Goal: Find specific page/section: Find specific page/section

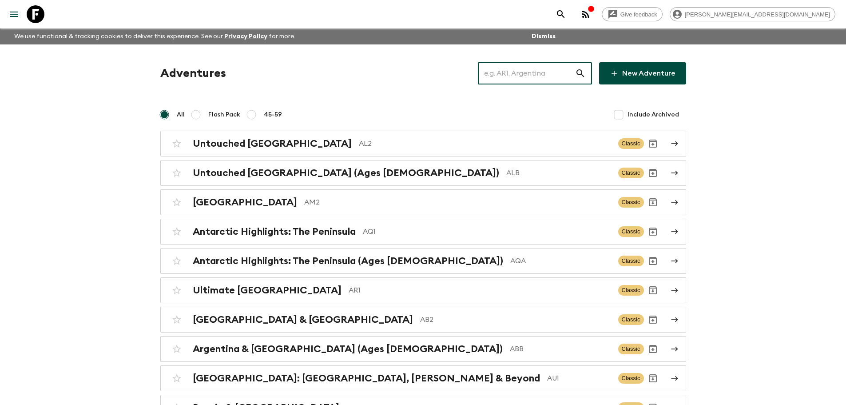
click at [553, 72] on input "text" at bounding box center [526, 73] width 97 height 25
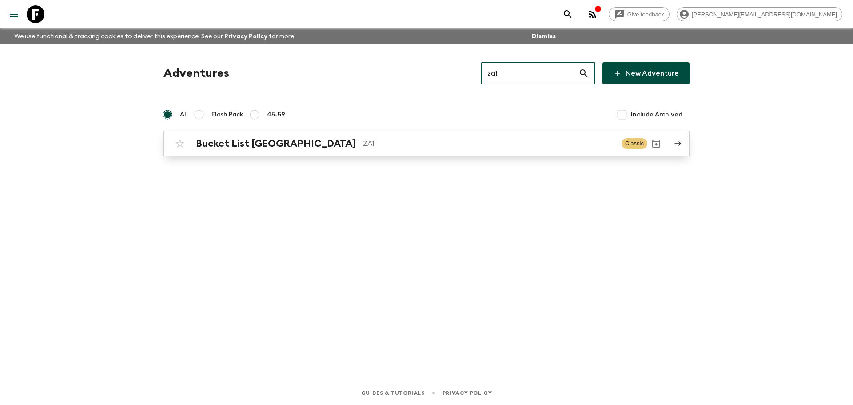
type input "za1"
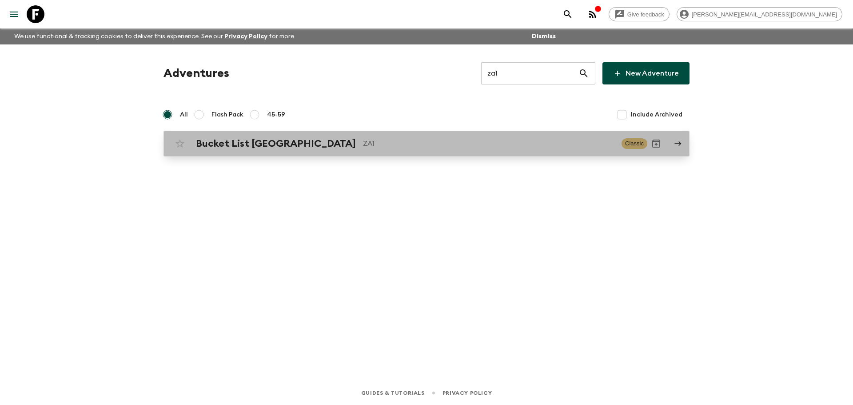
click at [439, 149] on div "Bucket List South Africa ZA1 Classic" at bounding box center [409, 144] width 476 height 18
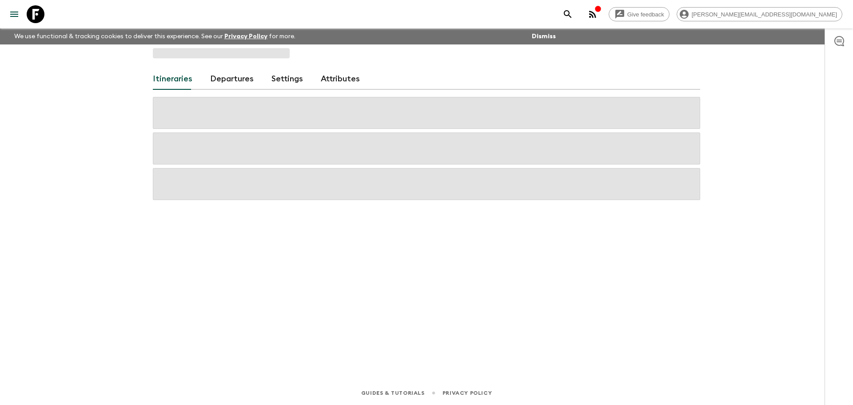
click at [243, 78] on link "Departures" at bounding box center [232, 78] width 44 height 21
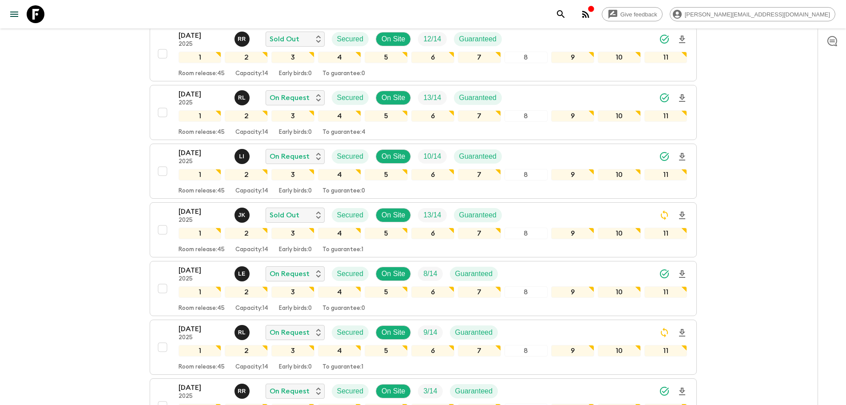
scroll to position [361, 0]
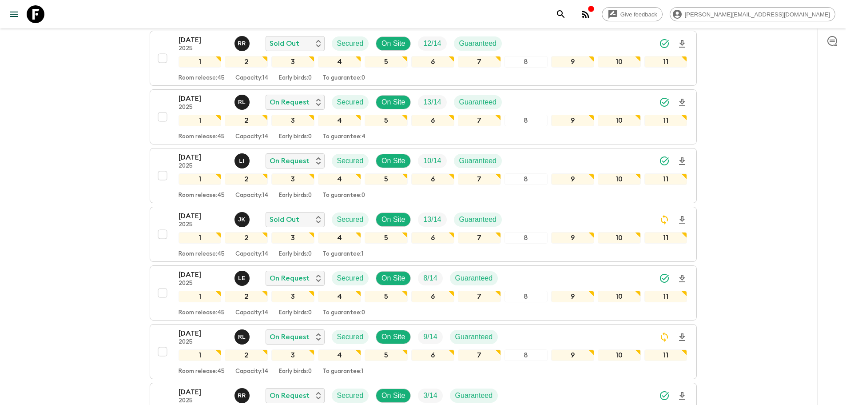
drag, startPoint x: 37, startPoint y: 16, endPoint x: 93, endPoint y: 19, distance: 56.0
click at [37, 16] on icon at bounding box center [36, 14] width 18 height 18
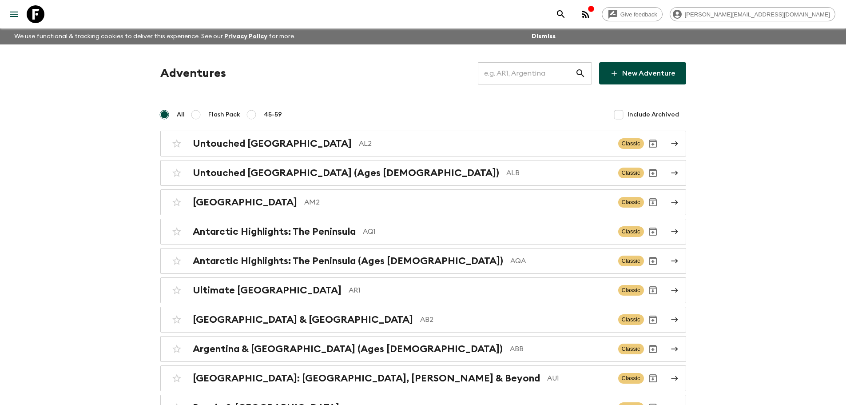
click at [501, 69] on input "text" at bounding box center [526, 73] width 97 height 25
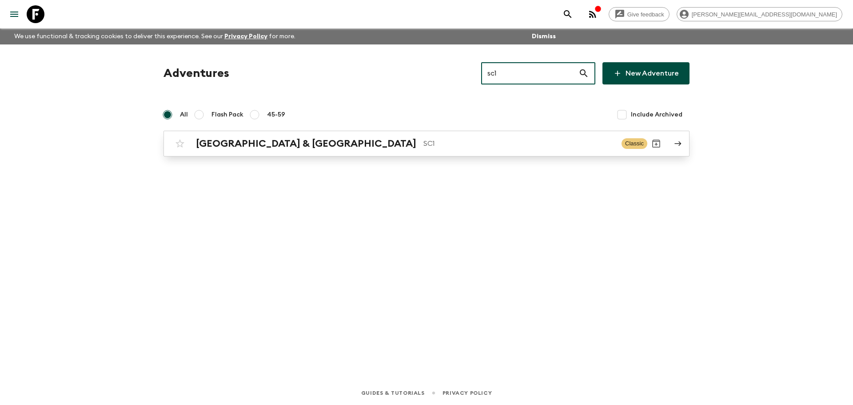
type input "sc1"
click at [423, 142] on p "SC1" at bounding box center [518, 143] width 191 height 11
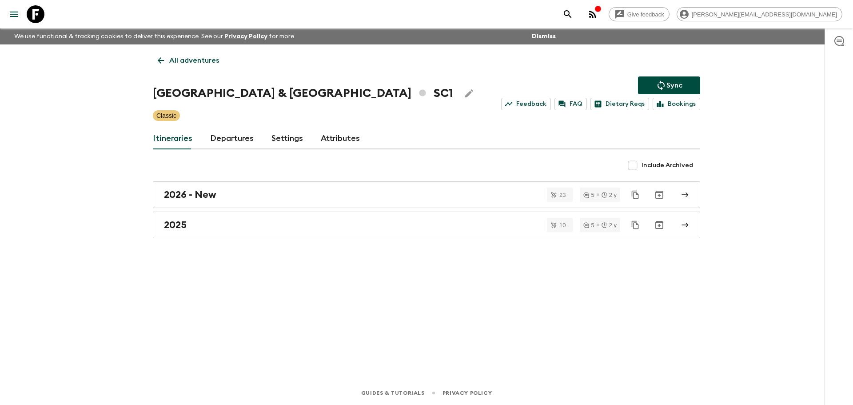
click at [228, 141] on link "Departures" at bounding box center [232, 138] width 44 height 21
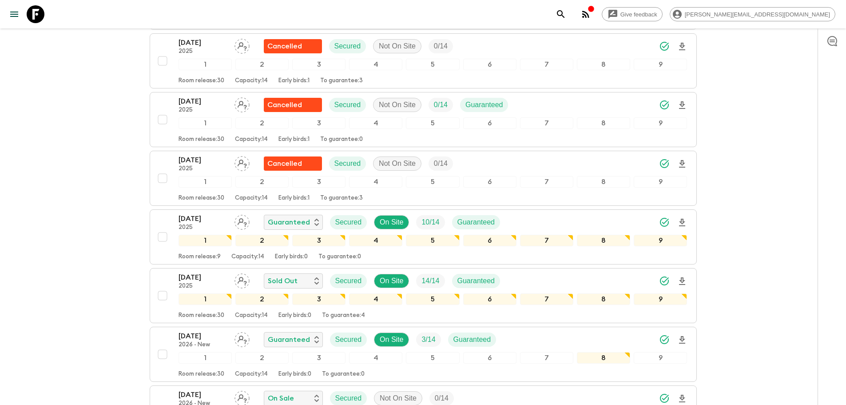
scroll to position [1088, 0]
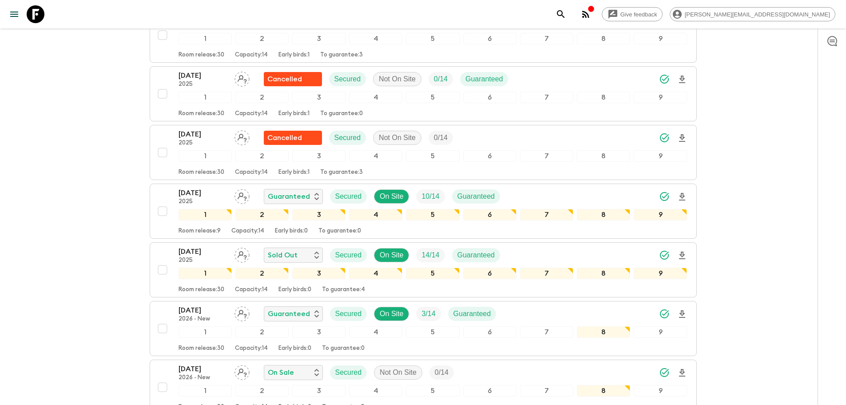
click at [38, 11] on icon at bounding box center [36, 14] width 18 height 18
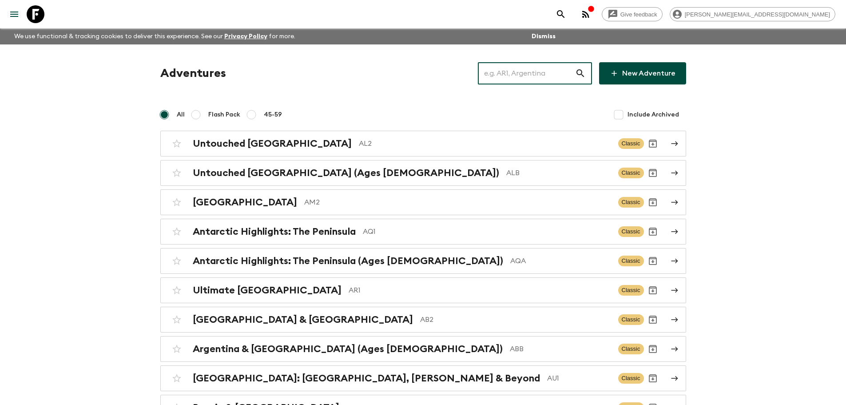
click at [504, 69] on input "text" at bounding box center [526, 73] width 97 height 25
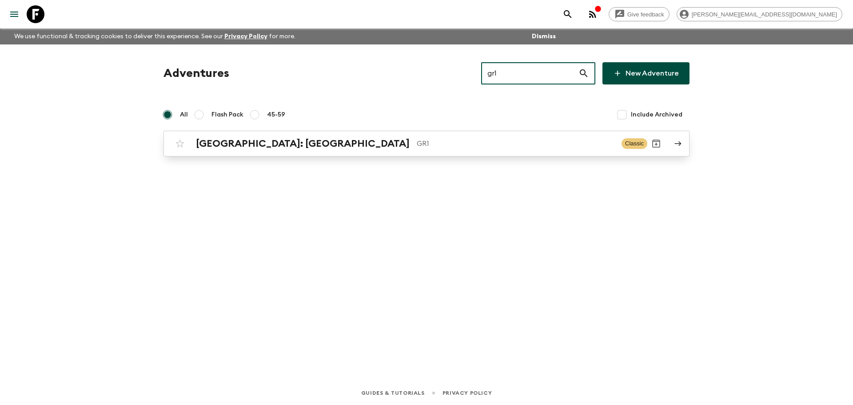
type input "gr1"
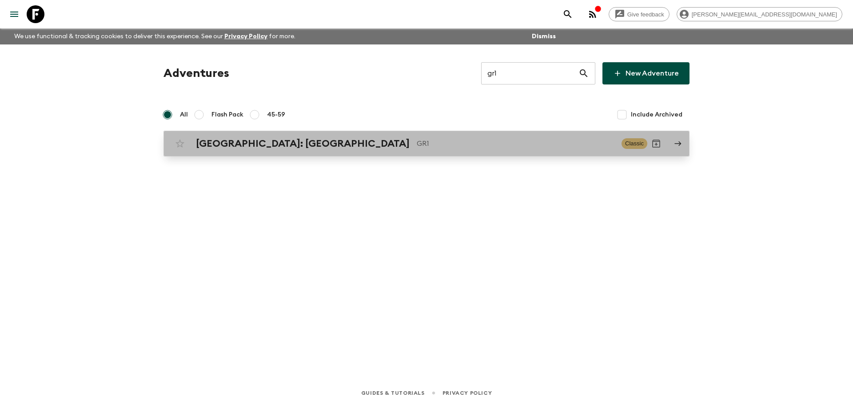
click at [425, 155] on link "Greece: Athens & the Islands GR1 Classic" at bounding box center [426, 144] width 526 height 26
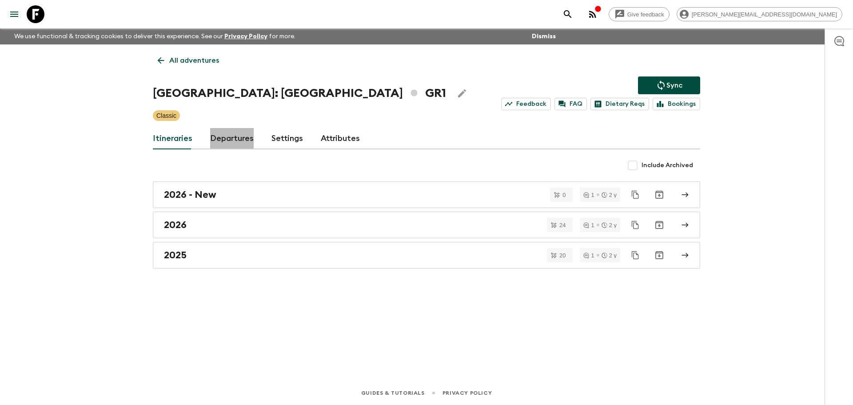
click at [225, 138] on link "Departures" at bounding box center [232, 138] width 44 height 21
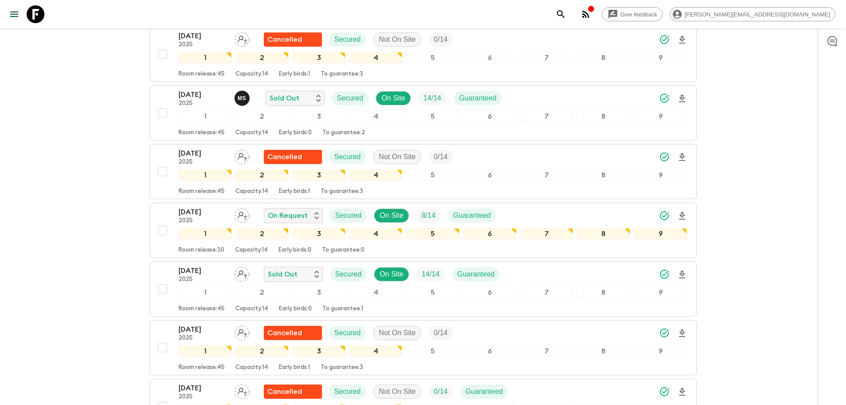
scroll to position [955, 0]
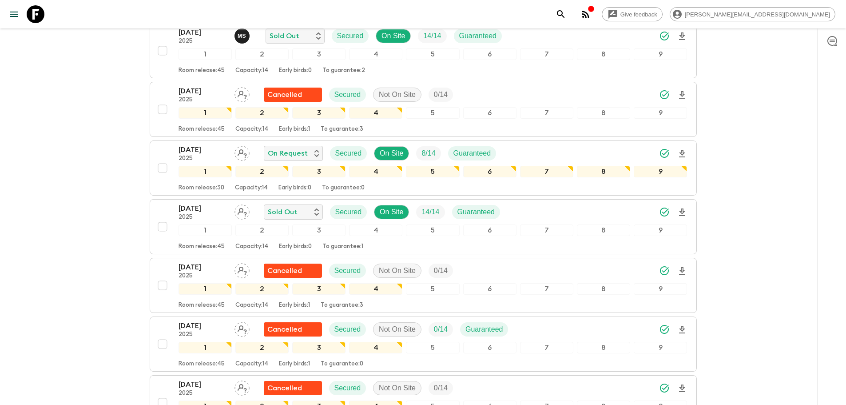
drag, startPoint x: 34, startPoint y: 16, endPoint x: 116, endPoint y: 17, distance: 82.2
click at [34, 16] on icon at bounding box center [36, 14] width 18 height 18
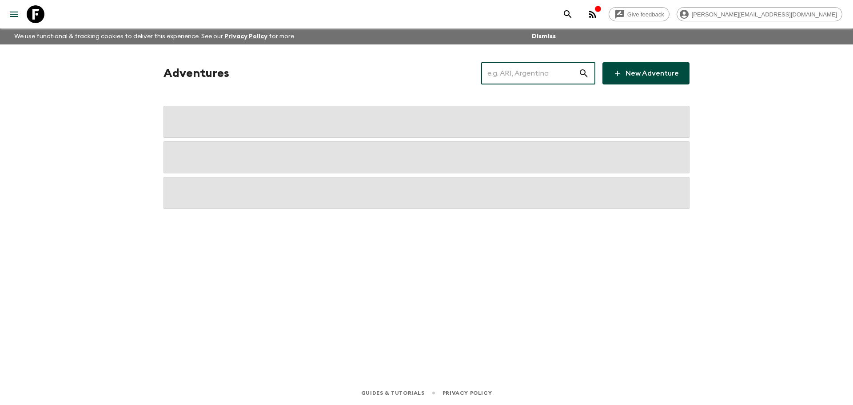
click at [516, 70] on input "text" at bounding box center [529, 73] width 97 height 25
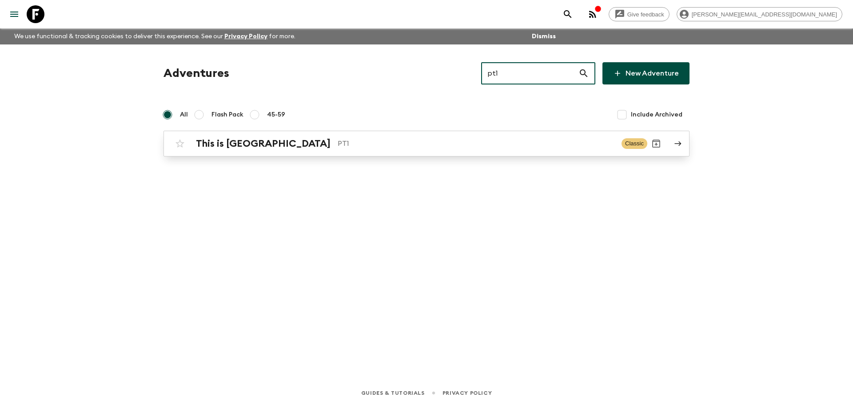
type input "pt1"
click at [370, 151] on div "This is Portugal PT1 Classic" at bounding box center [409, 144] width 476 height 18
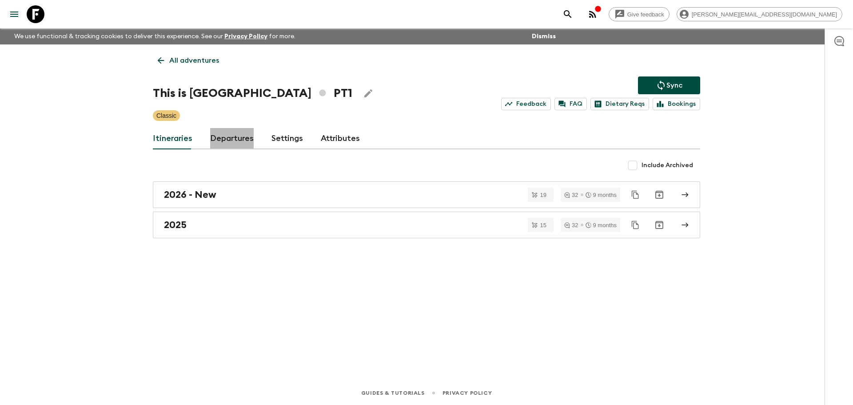
click at [237, 141] on link "Departures" at bounding box center [232, 138] width 44 height 21
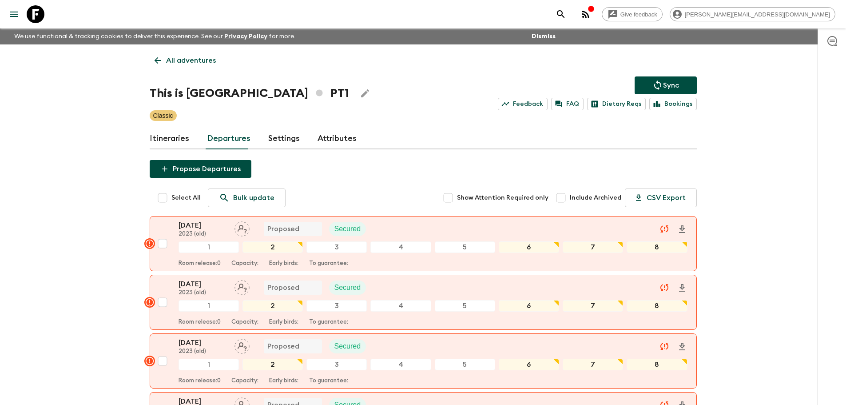
drag, startPoint x: 37, startPoint y: 15, endPoint x: 71, endPoint y: 1, distance: 36.0
click at [37, 15] on icon at bounding box center [36, 14] width 18 height 18
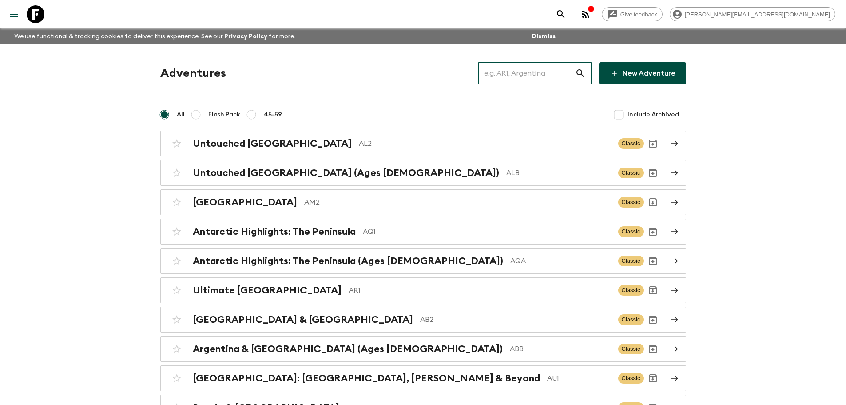
click at [512, 70] on input "text" at bounding box center [526, 73] width 97 height 25
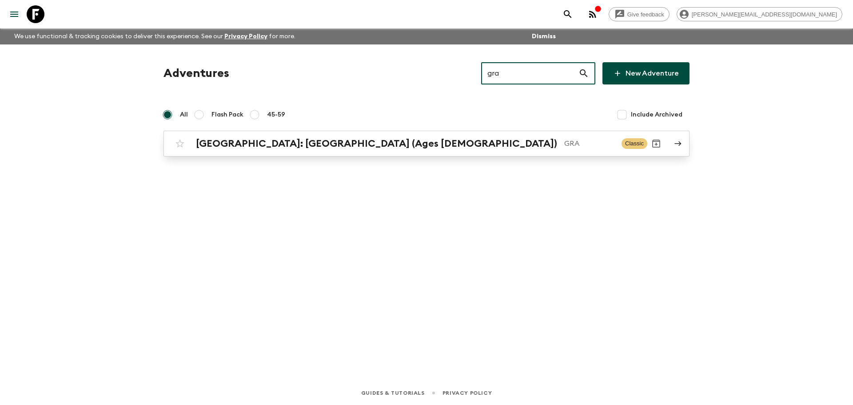
type input "gra"
click at [564, 140] on p "GRA" at bounding box center [589, 143] width 50 height 11
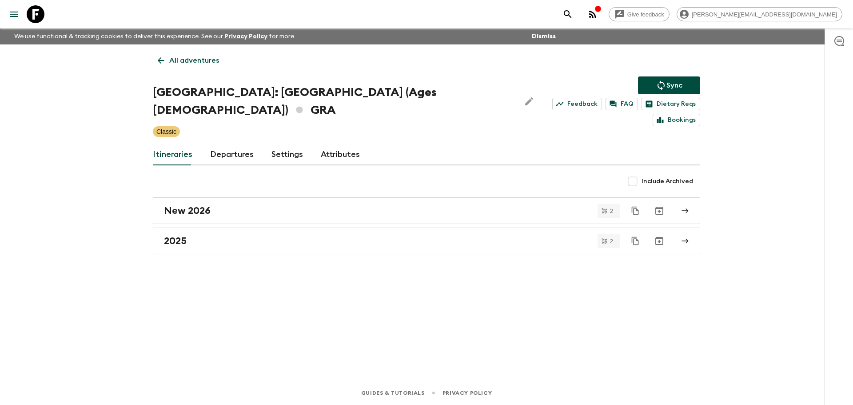
click at [252, 144] on div "Itineraries Departures Settings Attributes" at bounding box center [426, 154] width 547 height 21
click at [245, 144] on link "Departures" at bounding box center [232, 154] width 44 height 21
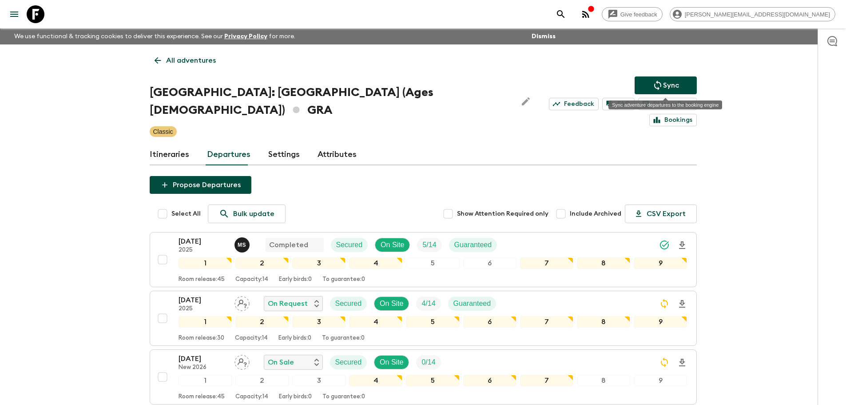
click at [646, 80] on button "Sync" at bounding box center [666, 85] width 62 height 18
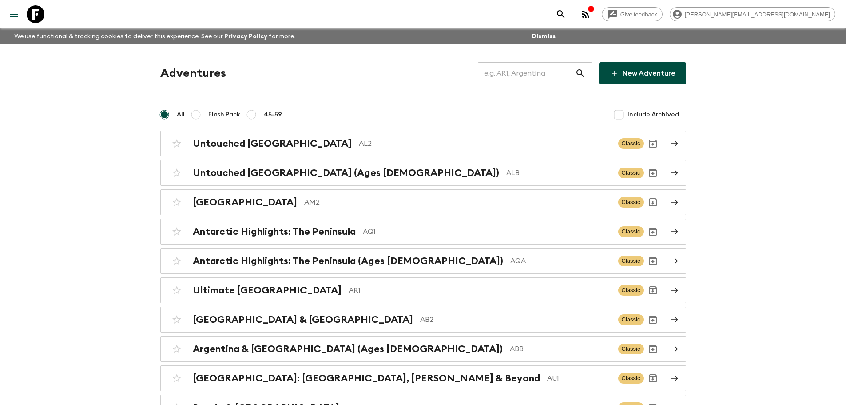
click at [524, 73] on input "text" at bounding box center [526, 73] width 97 height 25
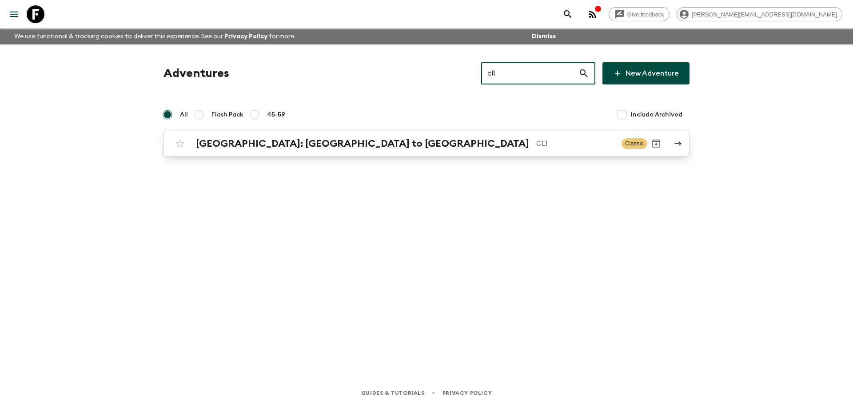
type input "cl1"
click at [536, 141] on p "CL1" at bounding box center [575, 143] width 78 height 11
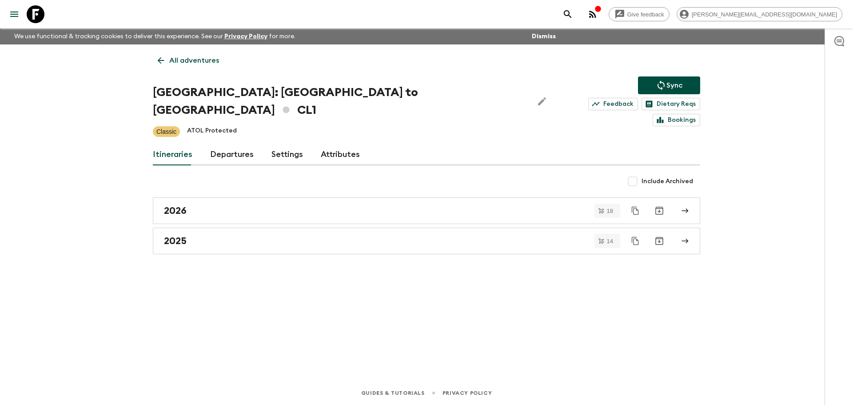
click at [234, 144] on link "Departures" at bounding box center [232, 154] width 44 height 21
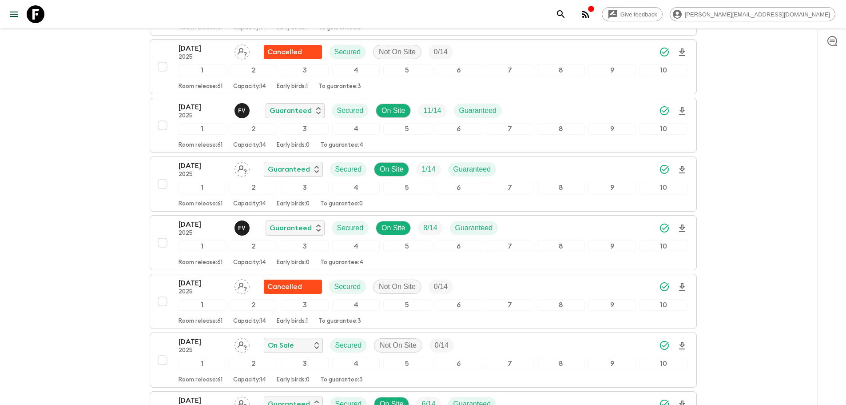
scroll to position [1947, 0]
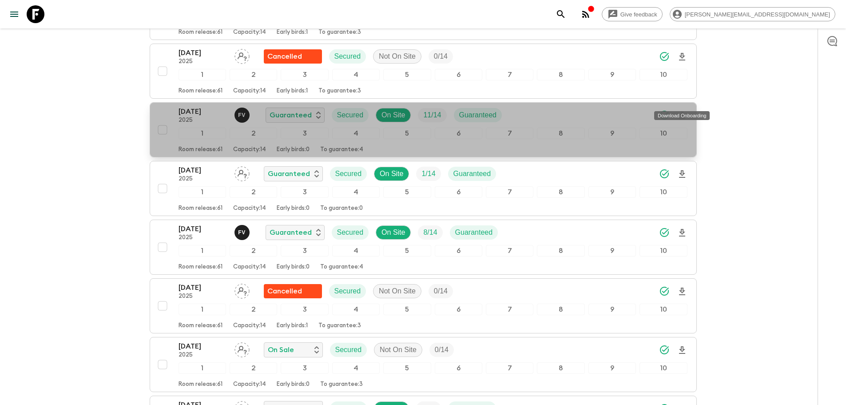
click at [681, 111] on icon "Download Onboarding" at bounding box center [682, 115] width 6 height 8
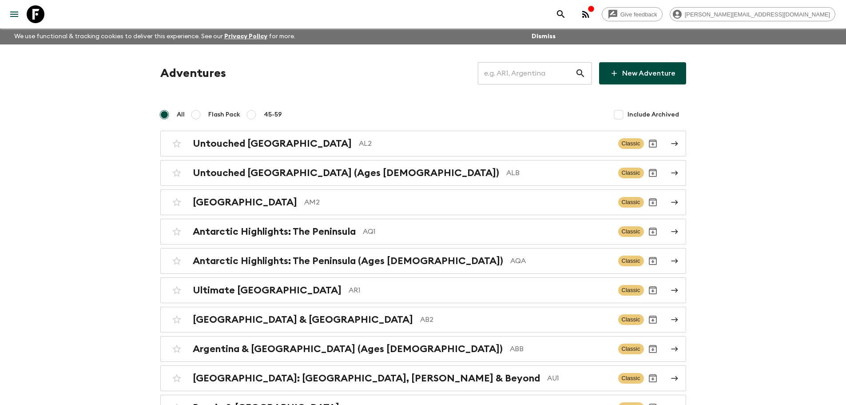
drag, startPoint x: 635, startPoint y: 87, endPoint x: 521, endPoint y: 73, distance: 114.5
click at [521, 73] on input "text" at bounding box center [526, 73] width 97 height 25
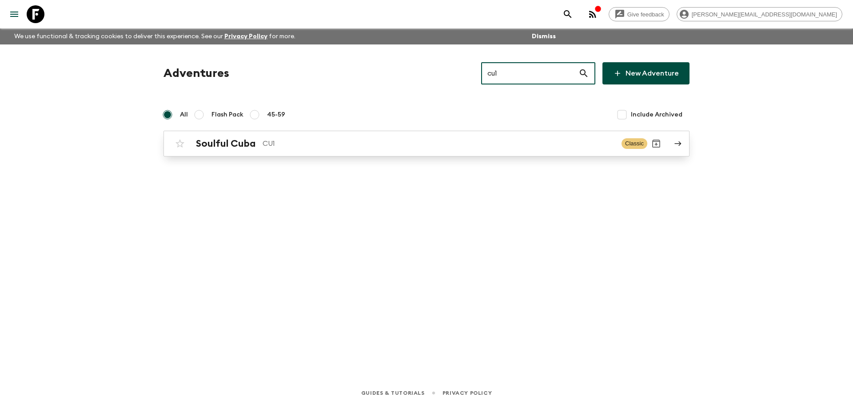
type input "cu1"
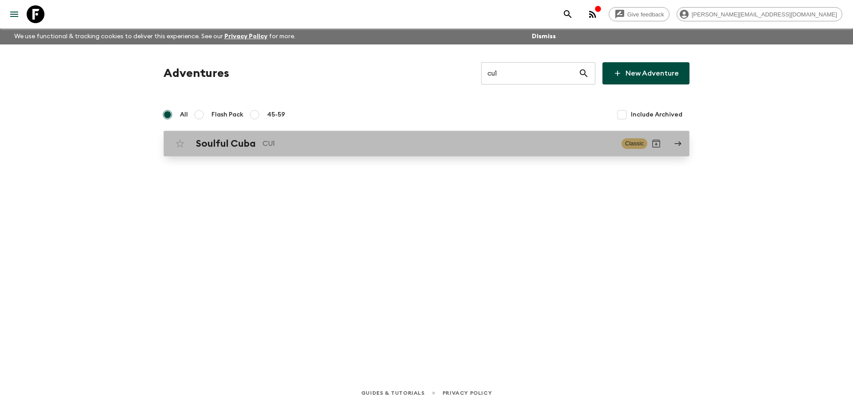
click at [418, 140] on p "CU1" at bounding box center [438, 143] width 352 height 11
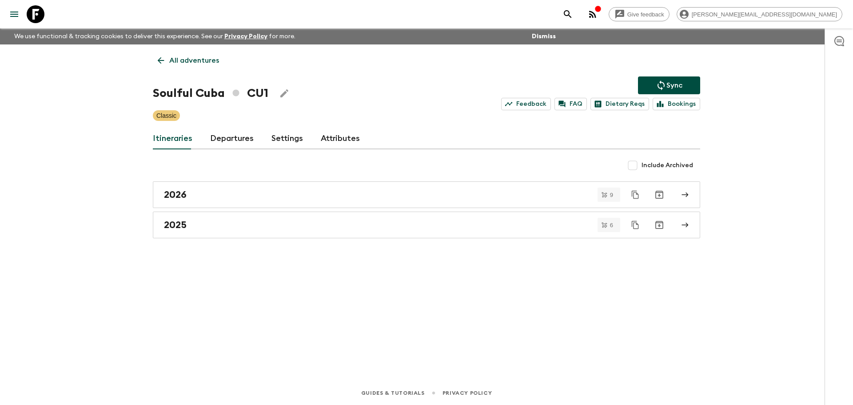
click at [234, 134] on link "Departures" at bounding box center [232, 138] width 44 height 21
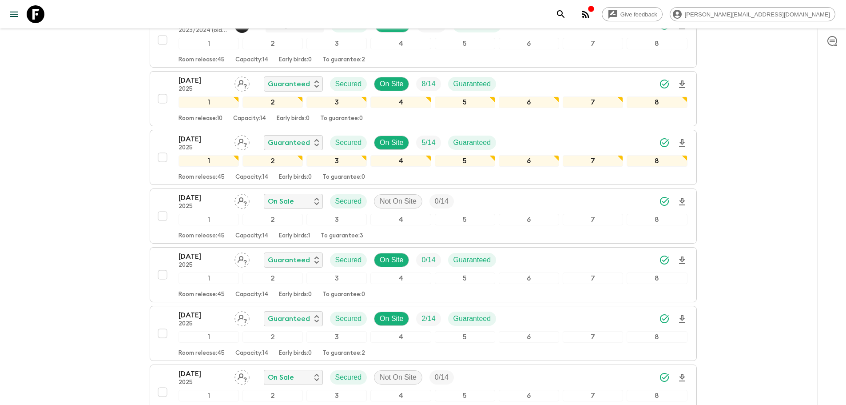
scroll to position [751, 0]
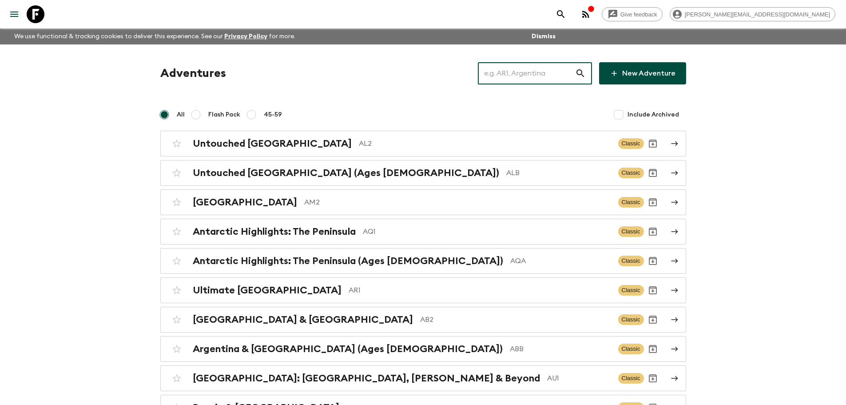
drag, startPoint x: 543, startPoint y: 79, endPoint x: 555, endPoint y: 69, distance: 16.0
click at [543, 79] on input "text" at bounding box center [526, 73] width 97 height 25
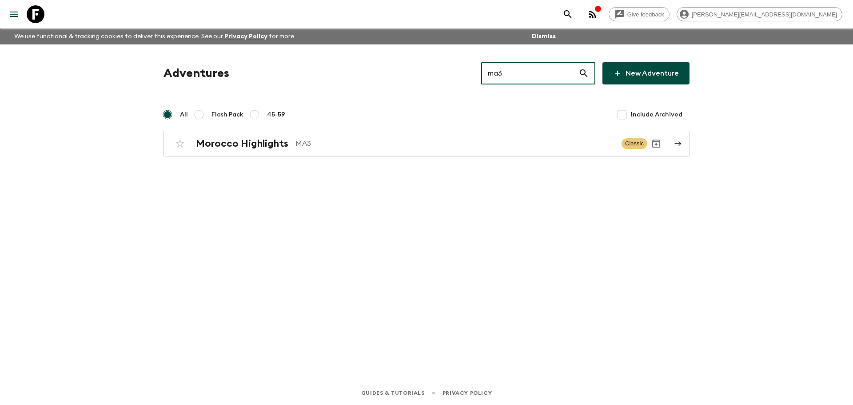
type input "ma3"
